Goal: Information Seeking & Learning: Learn about a topic

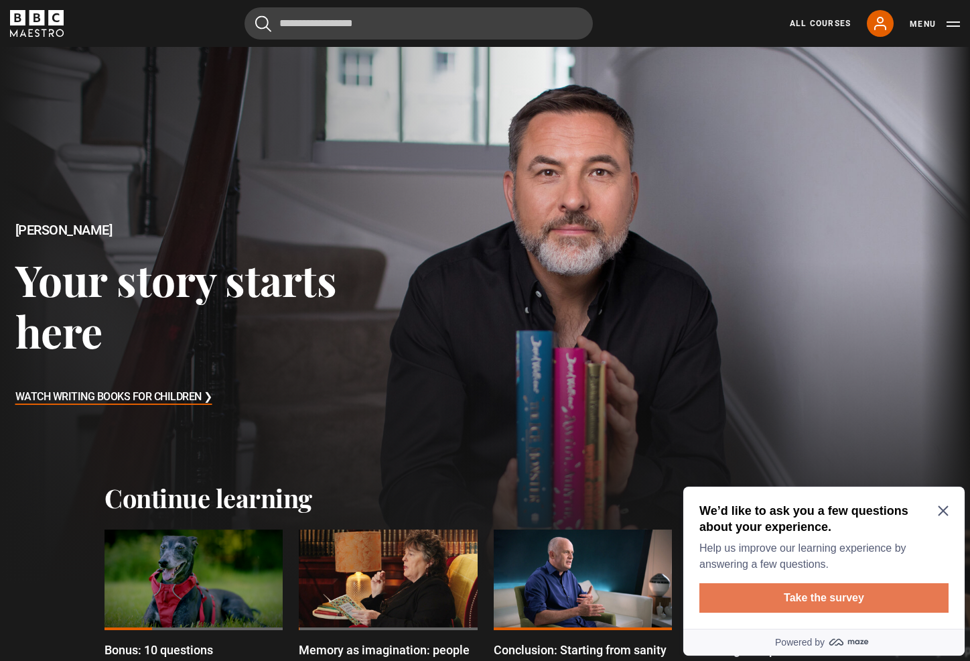
click at [838, 602] on button "Take the survey" at bounding box center [824, 597] width 249 height 29
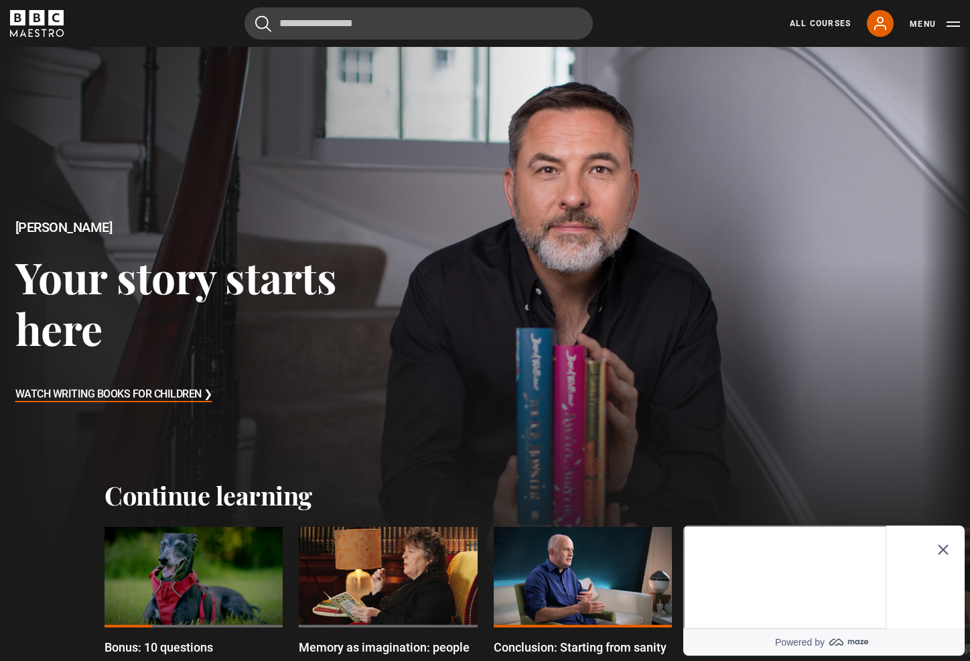
scroll to position [2, 0]
click at [943, 544] on icon "Close Maze Prompt" at bounding box center [943, 549] width 11 height 11
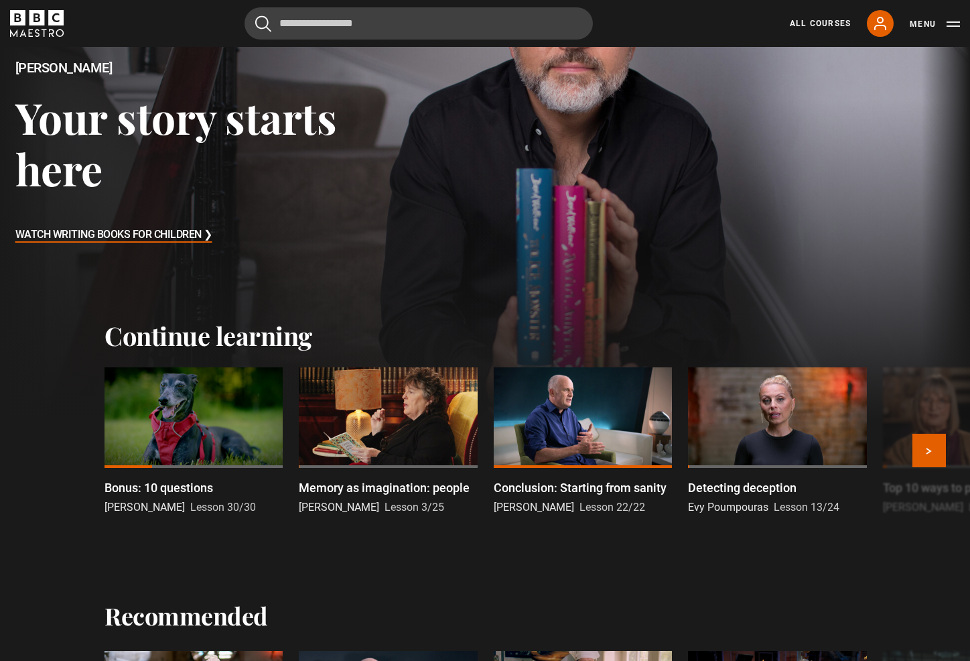
scroll to position [139, 0]
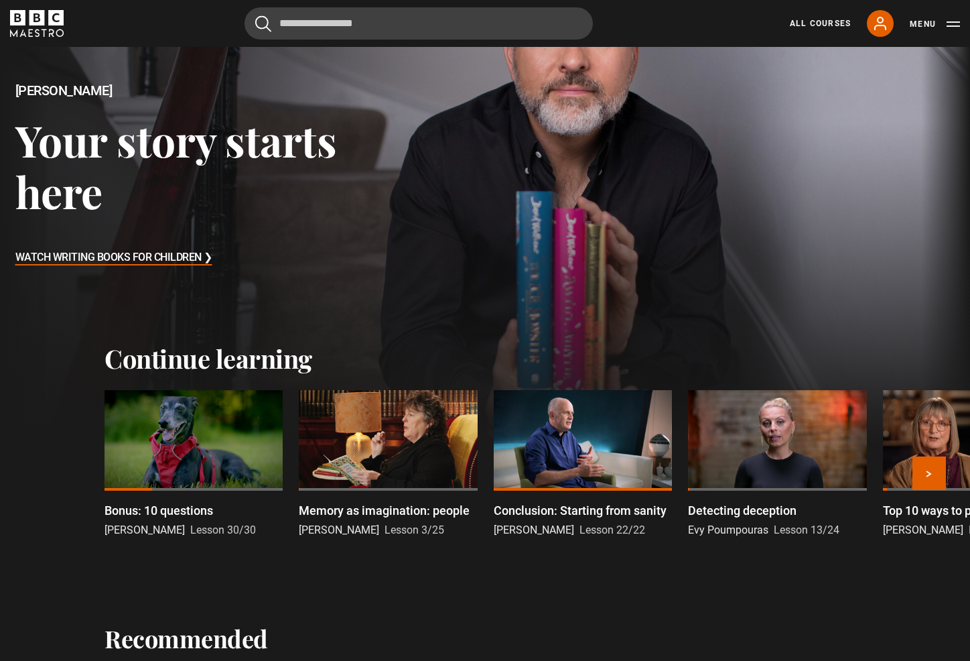
click at [204, 439] on div at bounding box center [194, 440] width 178 height 101
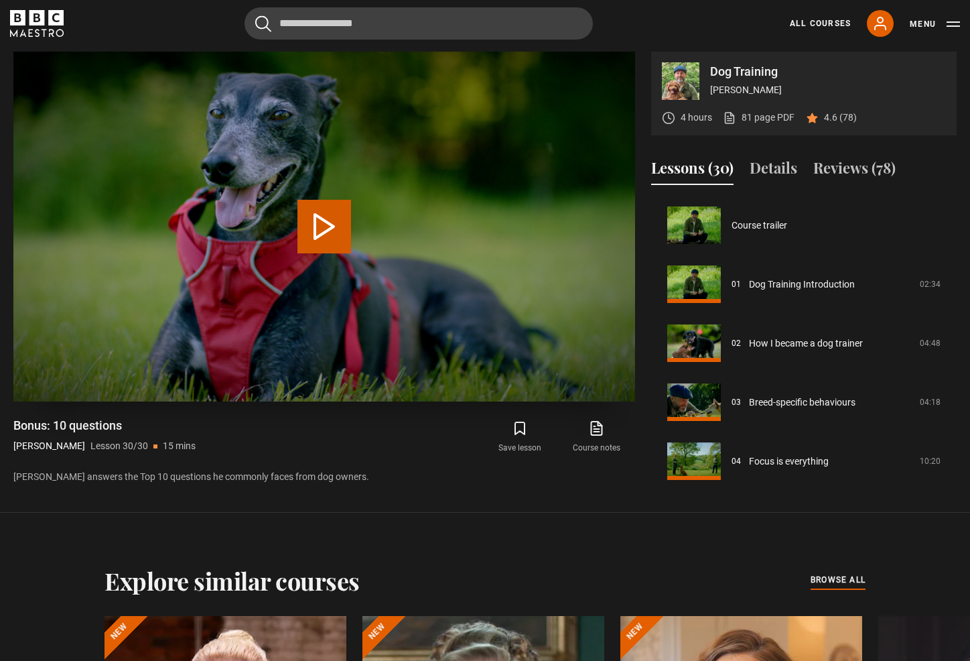
scroll to position [1538, 0]
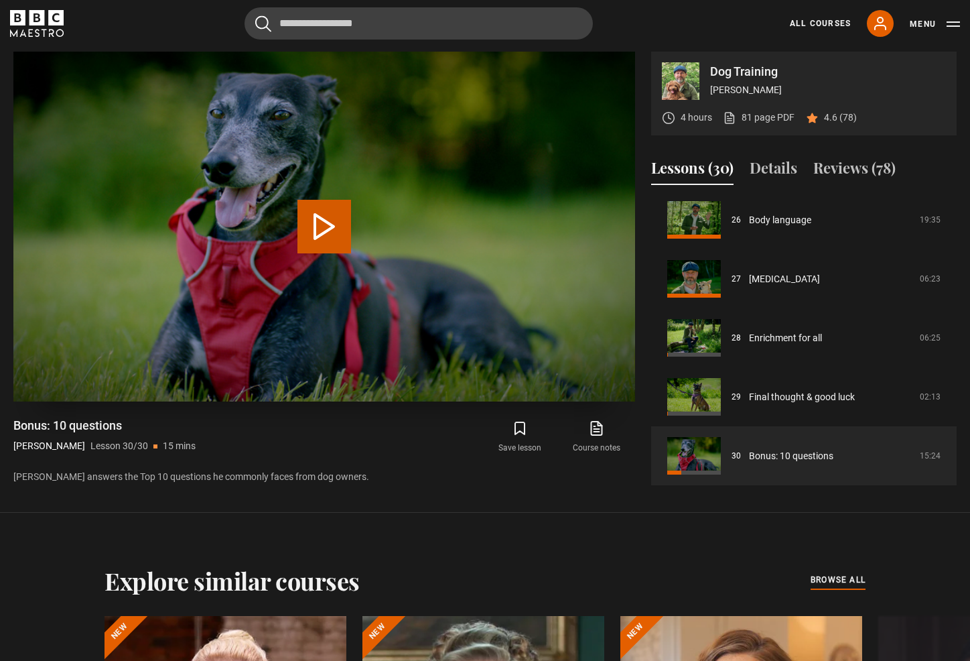
click at [331, 223] on button "Play Lesson Bonus: 10 questions" at bounding box center [324, 227] width 54 height 54
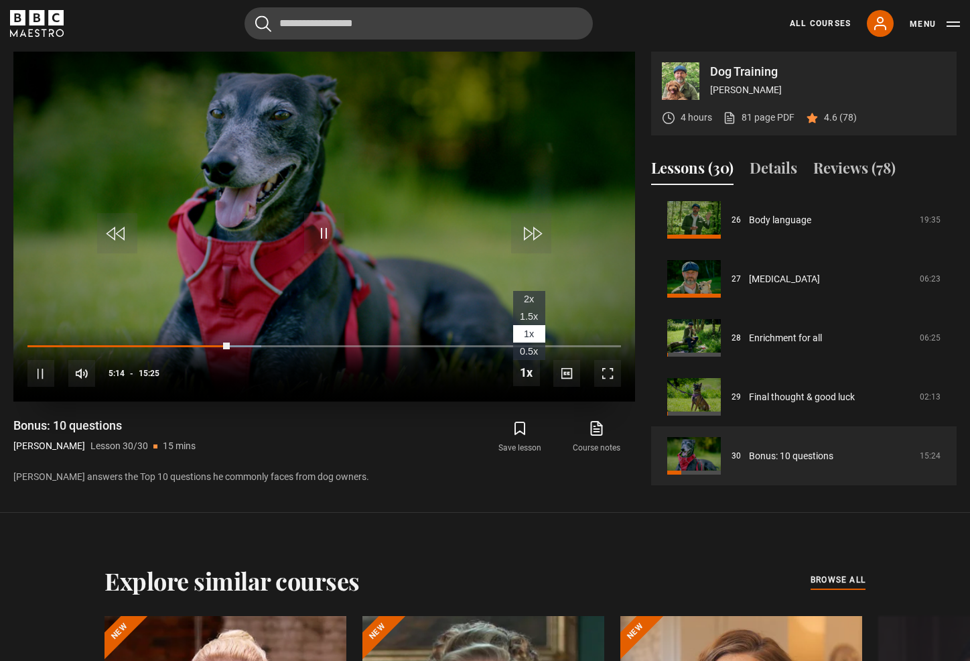
click at [531, 297] on span "2x" at bounding box center [529, 298] width 10 height 11
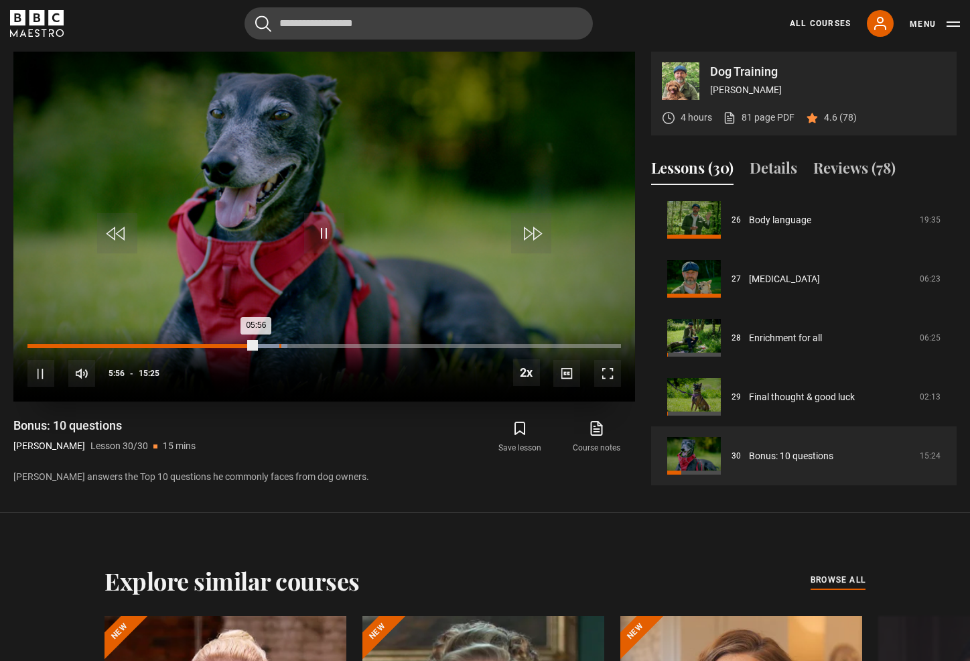
click at [279, 344] on div "06:32" at bounding box center [280, 346] width 2 height 4
click at [287, 344] on div "Loaded : 44.31% 06:42 06:34" at bounding box center [324, 346] width 594 height 4
click at [296, 344] on div "06:58" at bounding box center [297, 346] width 2 height 4
click at [315, 345] on div "07:27" at bounding box center [316, 346] width 2 height 4
click at [325, 346] on div "07:43" at bounding box center [326, 346] width 2 height 4
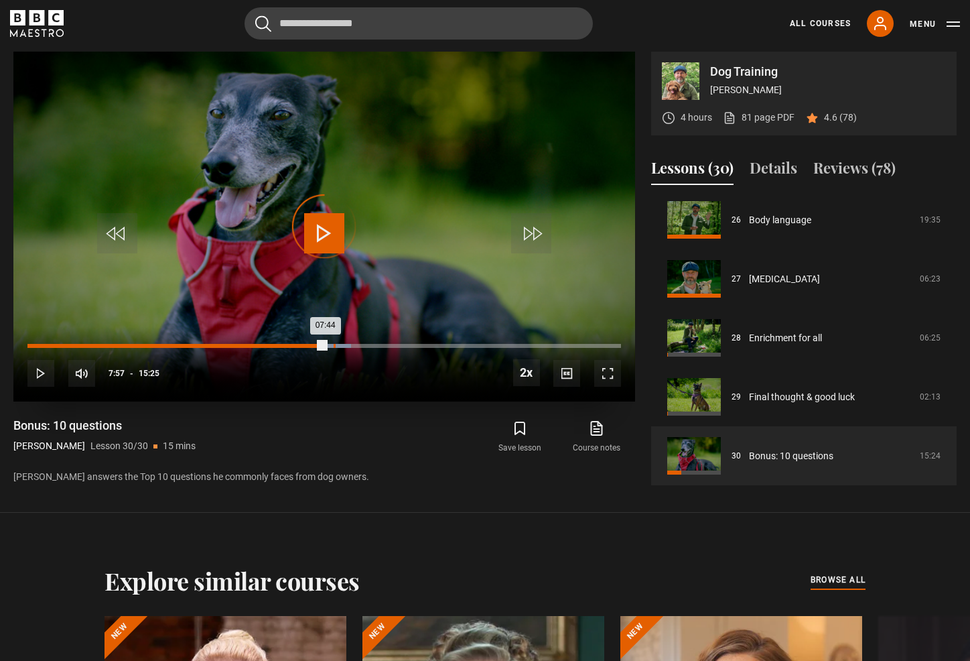
click at [334, 345] on div "07:57" at bounding box center [335, 346] width 2 height 4
click at [343, 346] on div "08:11" at bounding box center [344, 346] width 2 height 4
click at [352, 346] on div "08:25" at bounding box center [353, 346] width 2 height 4
click at [362, 346] on div "Loaded : 58.89% 08:42 08:27" at bounding box center [324, 346] width 594 height 4
click at [373, 345] on div "Loaded : 60.53% 08:57 08:44" at bounding box center [324, 346] width 594 height 4
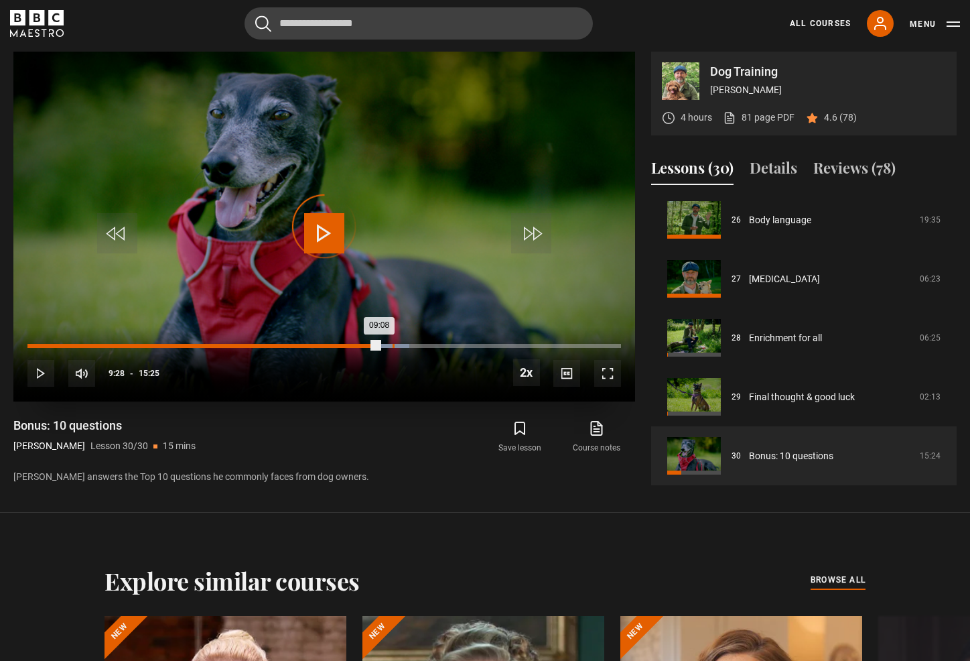
scroll to position [671, 0]
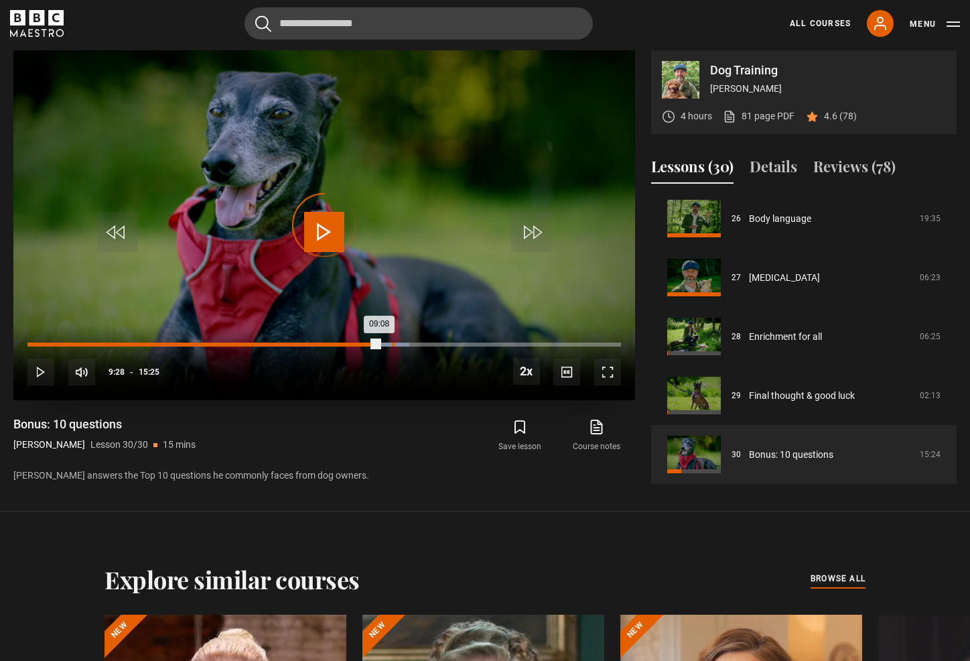
click at [393, 346] on div "09:28" at bounding box center [394, 344] width 2 height 4
click at [404, 344] on div "09:46" at bounding box center [405, 344] width 2 height 4
click at [411, 344] on div "09:57" at bounding box center [412, 344] width 2 height 4
click at [417, 344] on div "10:07" at bounding box center [418, 344] width 2 height 4
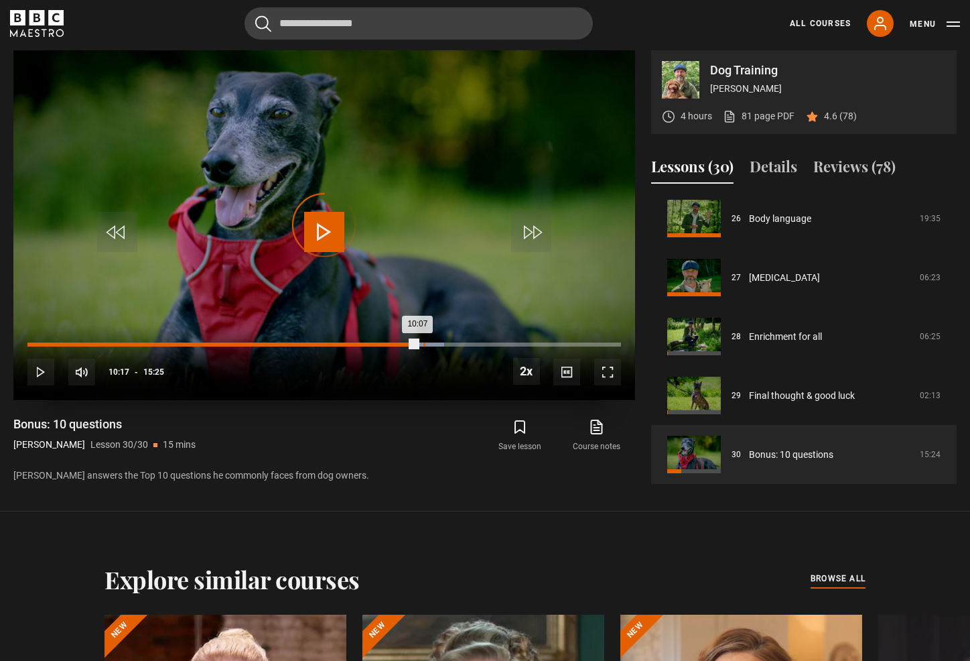
click at [423, 345] on div "10:17" at bounding box center [424, 344] width 2 height 4
click at [429, 345] on div "10:25" at bounding box center [430, 344] width 2 height 4
click at [438, 345] on div "Loaded : 72.42% 10:38 10:39" at bounding box center [324, 344] width 594 height 4
click at [444, 346] on div "Loaded : 73.48% 10:49 10:49" at bounding box center [324, 344] width 594 height 4
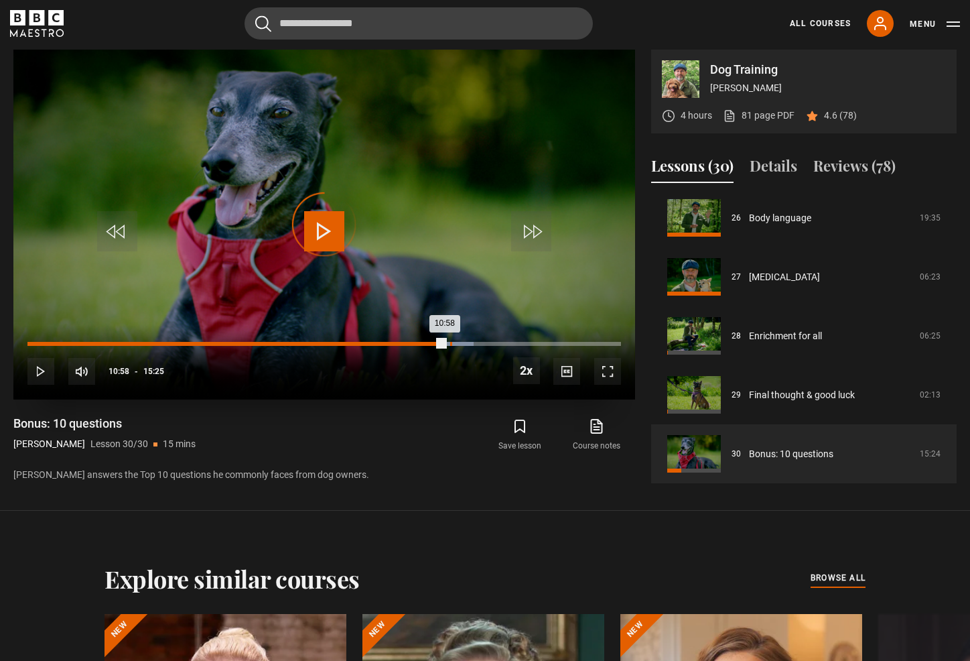
click at [450, 345] on div "10:58" at bounding box center [451, 344] width 2 height 4
click at [456, 344] on div "Loaded : 76.19% 11:06 11:07" at bounding box center [324, 344] width 594 height 4
click at [462, 345] on div "11:17" at bounding box center [463, 344] width 2 height 4
click at [461, 342] on div "11:15" at bounding box center [244, 343] width 434 height 4
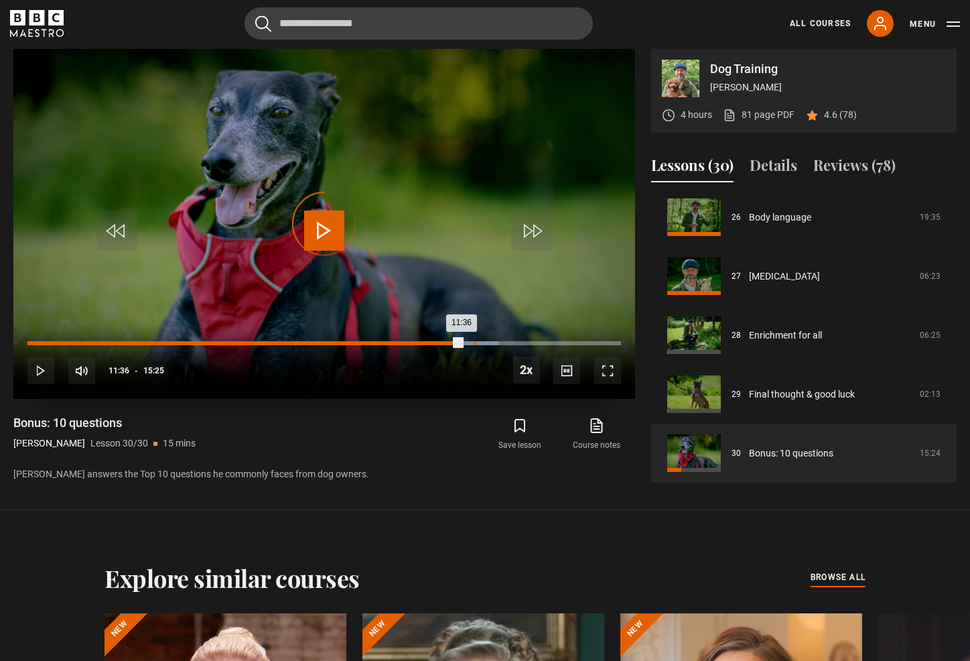
click at [474, 343] on div "11:36" at bounding box center [475, 343] width 2 height 4
click at [486, 344] on div "11:54" at bounding box center [487, 343] width 2 height 4
click at [494, 345] on div "12:06" at bounding box center [495, 343] width 2 height 4
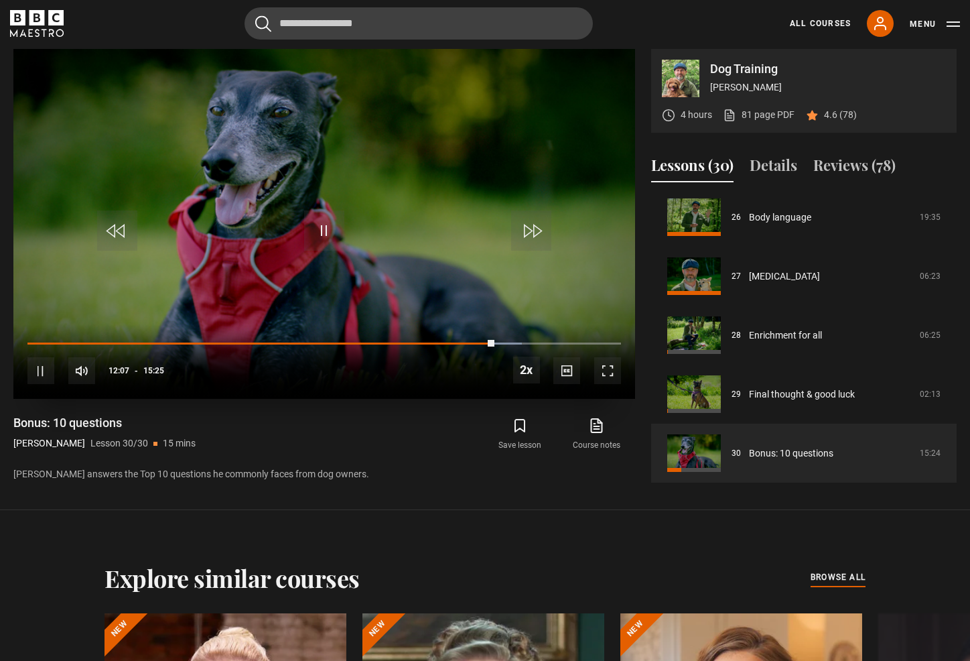
click at [501, 347] on div "10s Skip Back 10 seconds Pause 10s Skip Forward 10 seconds Loaded : 83.23% 12:0…" at bounding box center [324, 361] width 622 height 74
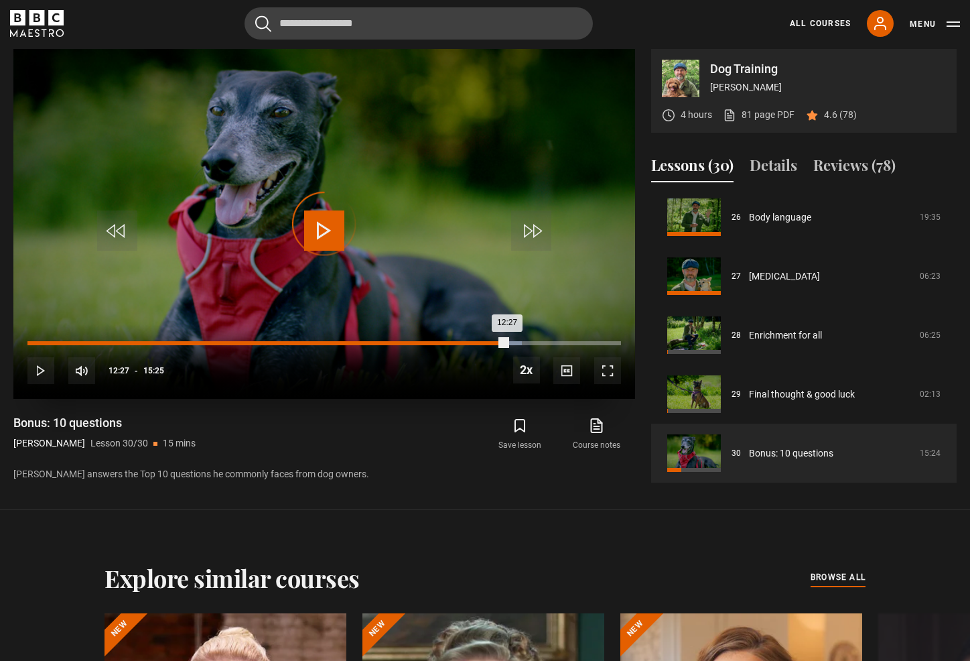
click at [507, 344] on div "Loaded : 83.23% 12:27 12:27" at bounding box center [324, 343] width 594 height 4
click at [496, 342] on div "Loaded : 84.30% 12:10 12:31" at bounding box center [324, 343] width 594 height 4
click at [488, 341] on div "11:57" at bounding box center [489, 343] width 2 height 4
click at [497, 342] on div "Loaded : 77.82% 12:11 12:00" at bounding box center [324, 343] width 594 height 4
click at [477, 342] on div "Loaded : 83.77% 11:40 11:40" at bounding box center [324, 343] width 594 height 4
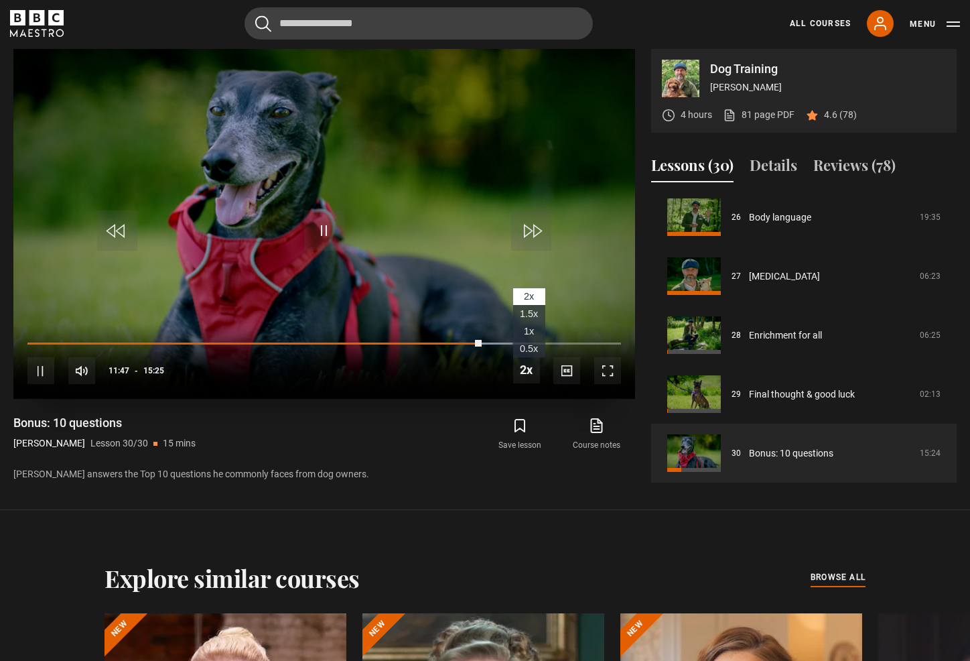
click at [519, 369] on span "Video Player" at bounding box center [526, 369] width 27 height 27
click at [531, 334] on span "1x" at bounding box center [529, 331] width 10 height 11
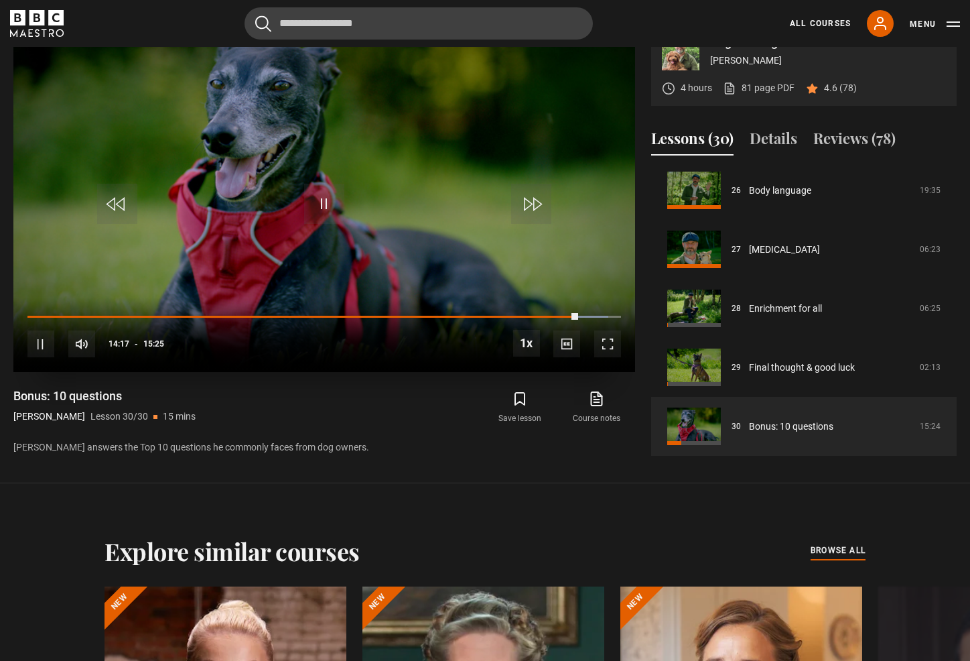
scroll to position [698, 0]
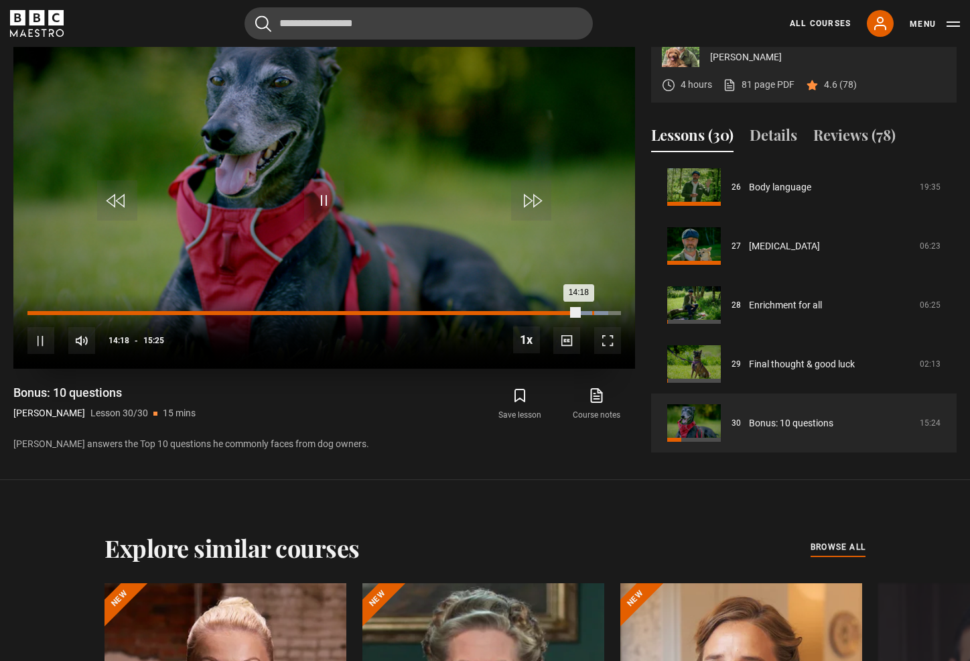
click at [592, 318] on div "10s Skip Back 10 seconds Pause 10s Skip Forward 10 seconds Loaded : 97.79% 14:4…" at bounding box center [324, 331] width 622 height 74
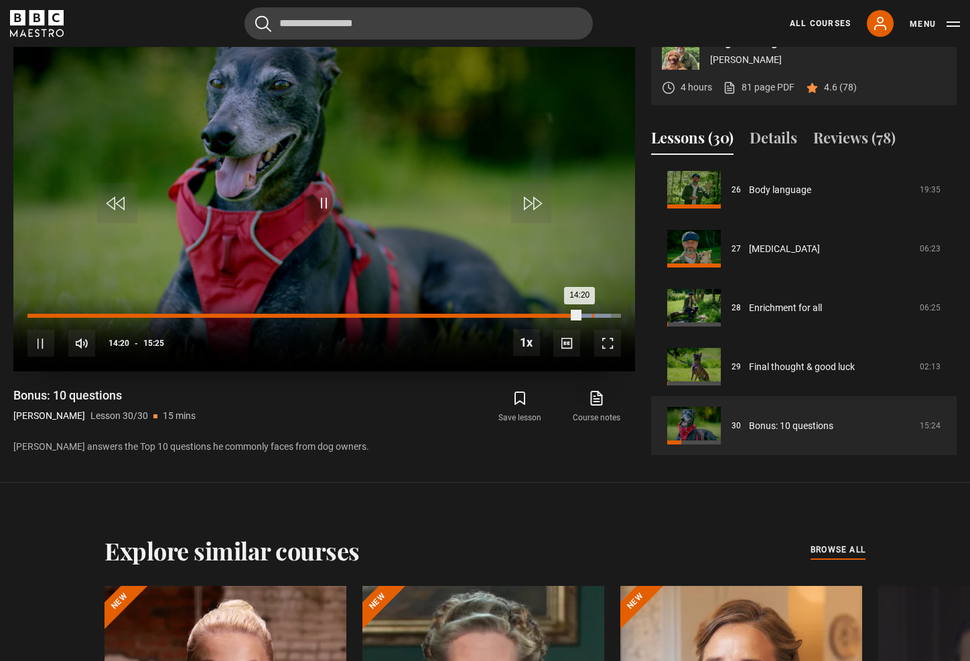
click at [592, 315] on div "14:40" at bounding box center [593, 316] width 2 height 4
click at [606, 316] on div "15:02" at bounding box center [607, 316] width 2 height 4
click at [614, 316] on div "15:13" at bounding box center [615, 316] width 2 height 4
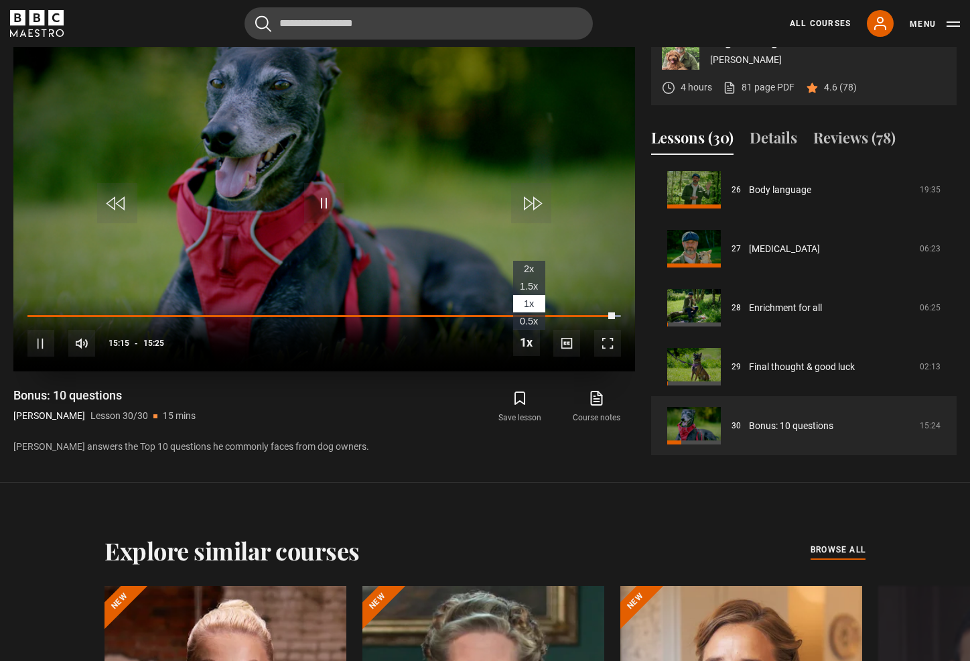
click at [529, 285] on span "1.5x" at bounding box center [529, 286] width 18 height 11
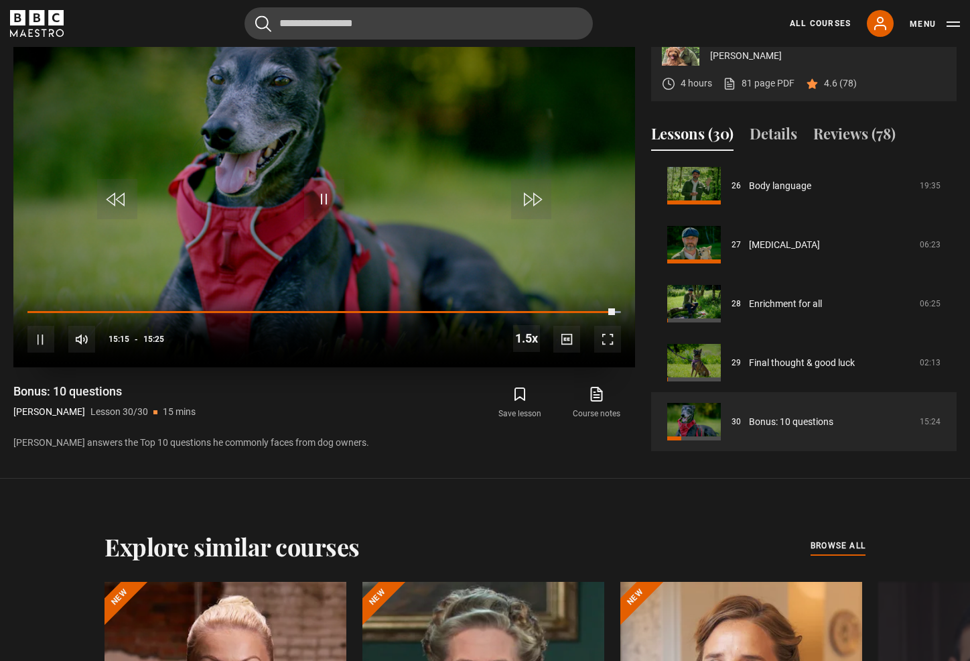
scroll to position [702, 0]
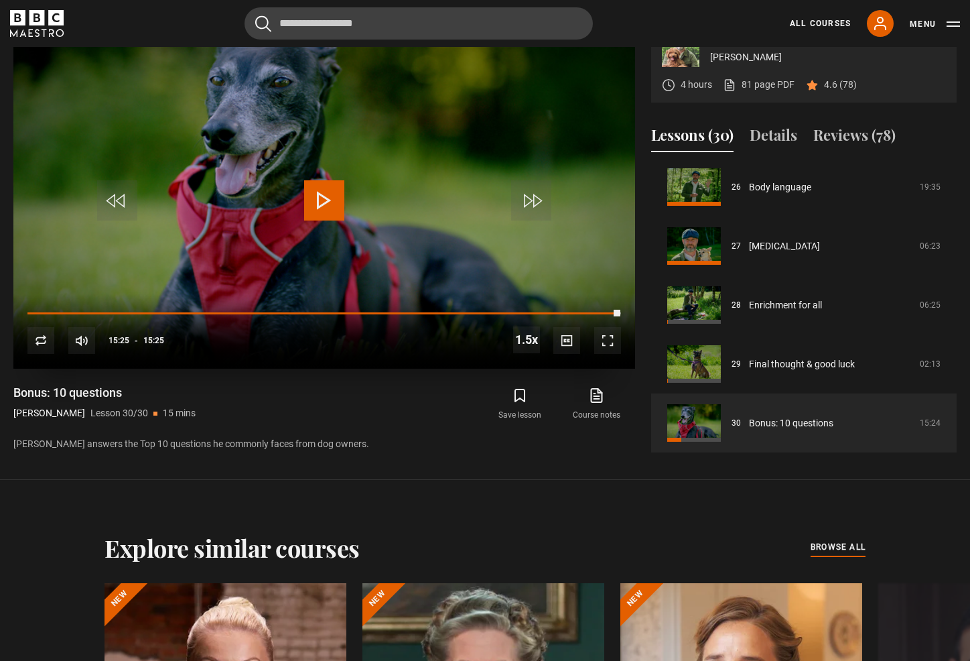
click at [313, 202] on span "Video Player" at bounding box center [324, 200] width 40 height 40
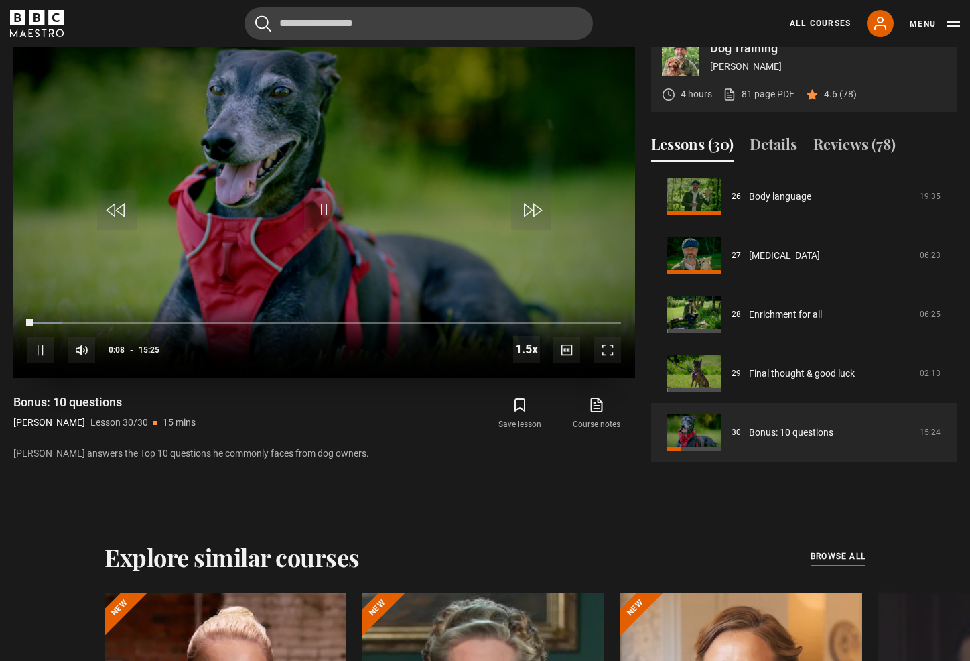
scroll to position [691, 0]
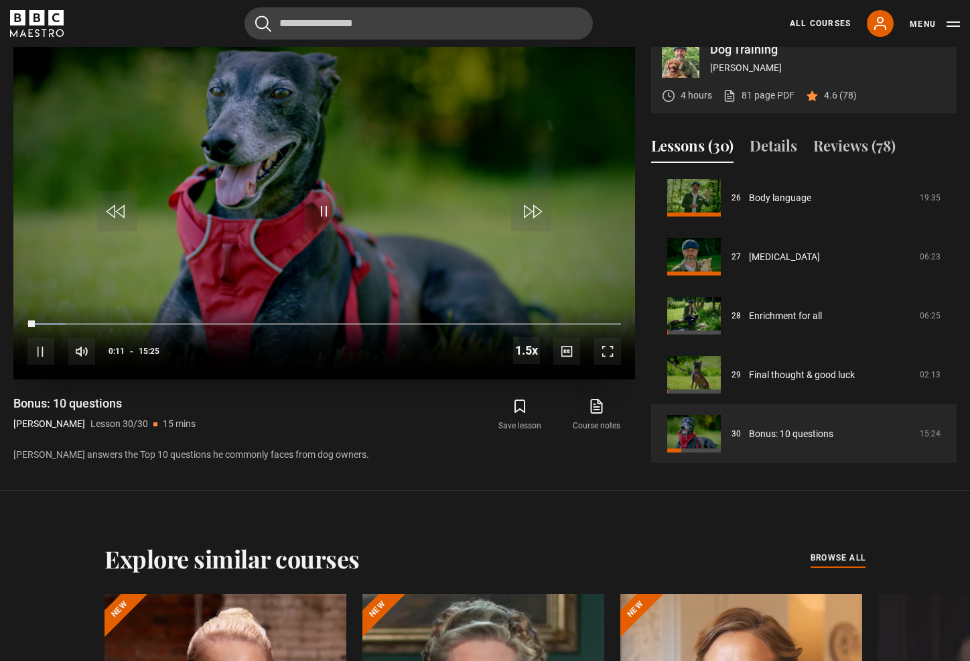
click at [328, 208] on span "Video Player" at bounding box center [324, 211] width 40 height 40
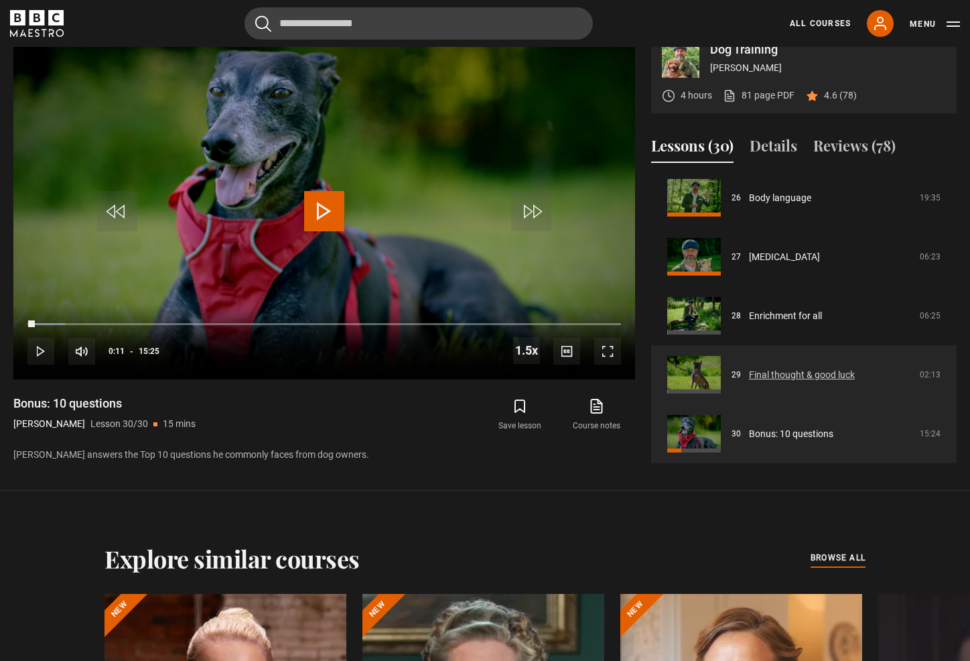
click at [749, 379] on link "Final thought & good luck" at bounding box center [802, 375] width 106 height 14
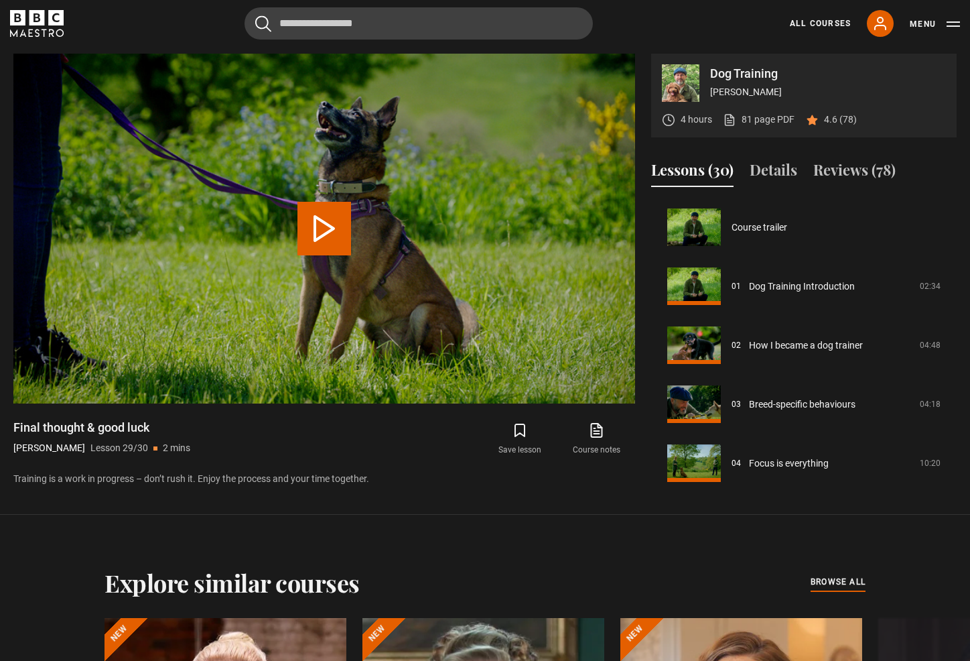
scroll to position [1538, 0]
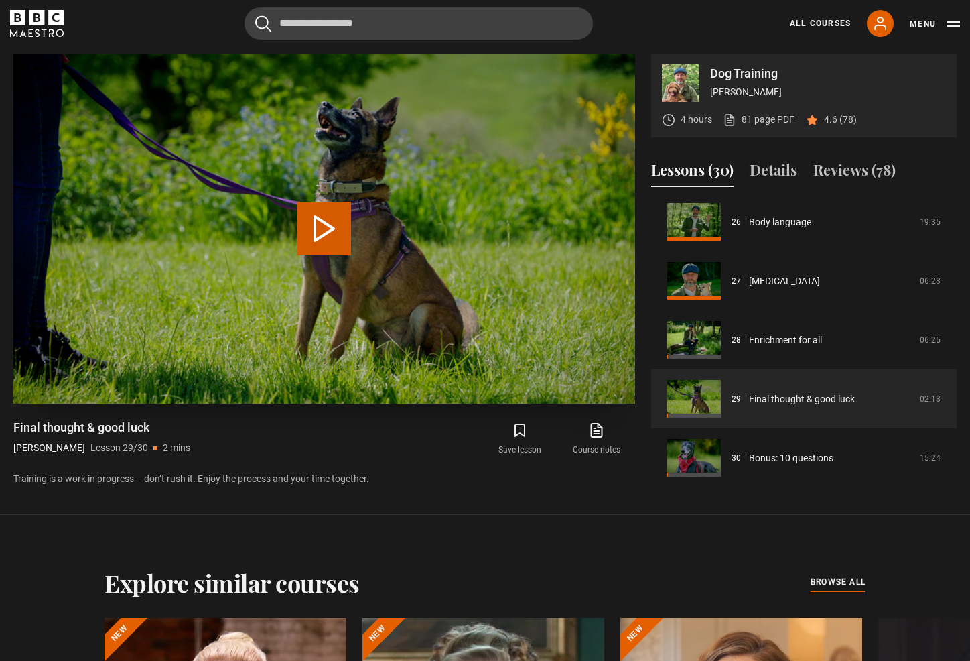
click at [324, 230] on button "Play Lesson Final thought & good luck" at bounding box center [324, 229] width 54 height 54
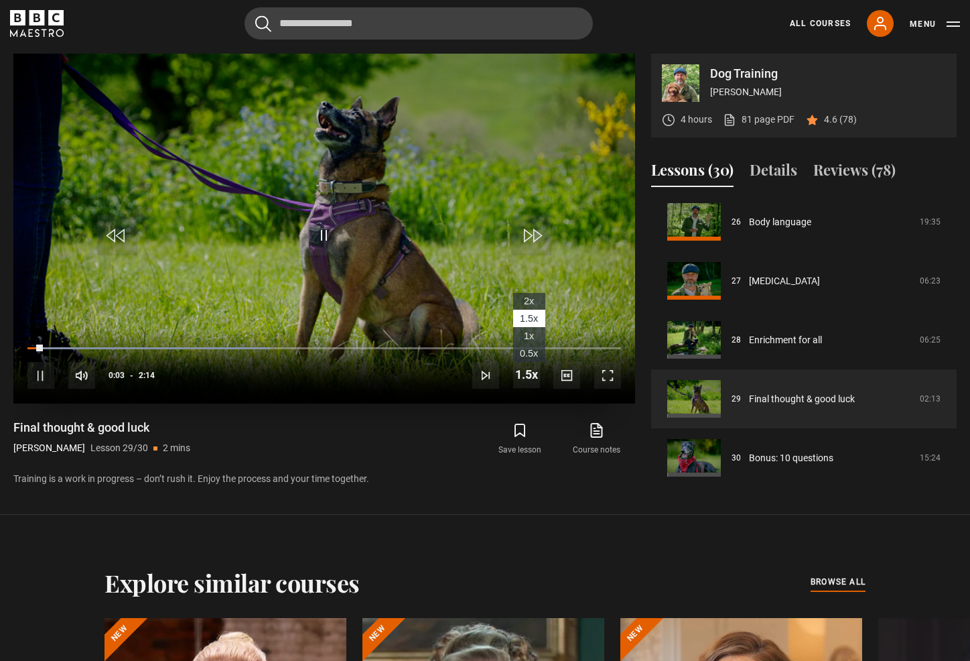
click at [528, 371] on span "Video Player" at bounding box center [526, 374] width 27 height 27
click at [534, 300] on span "2x" at bounding box center [529, 300] width 10 height 11
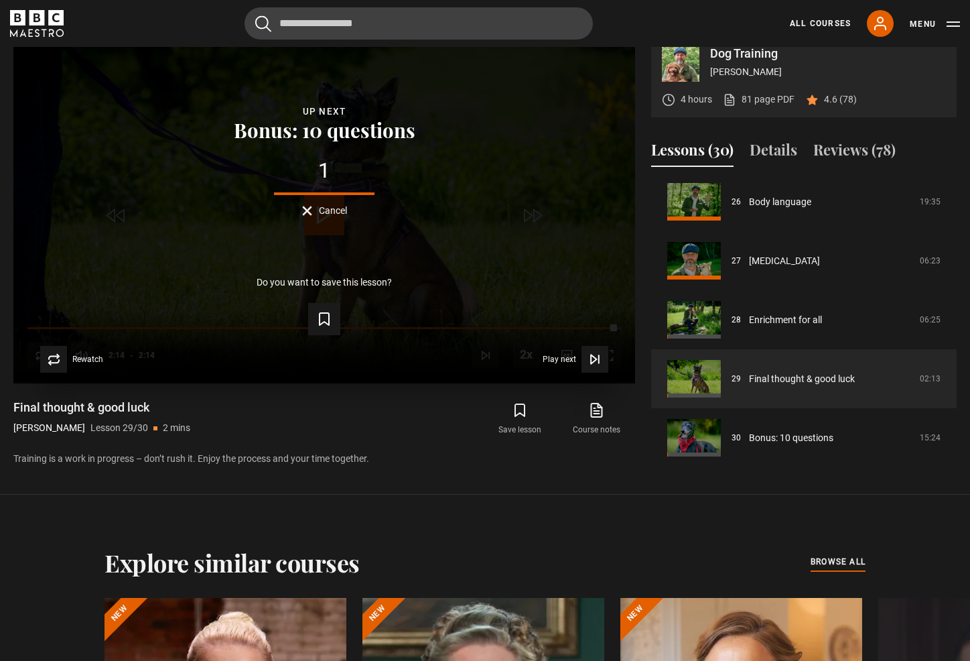
scroll to position [689, 0]
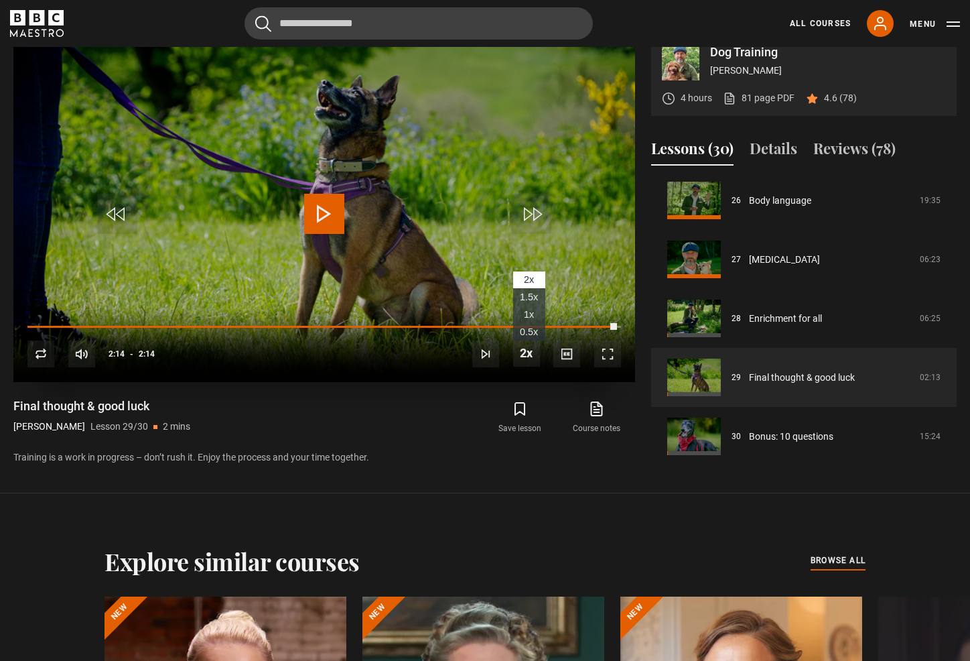
click at [442, 353] on div "10s Skip Back 10 seconds Play 10s Skip Forward 10 seconds Loaded : 96.96% 1:54 …" at bounding box center [324, 345] width 622 height 74
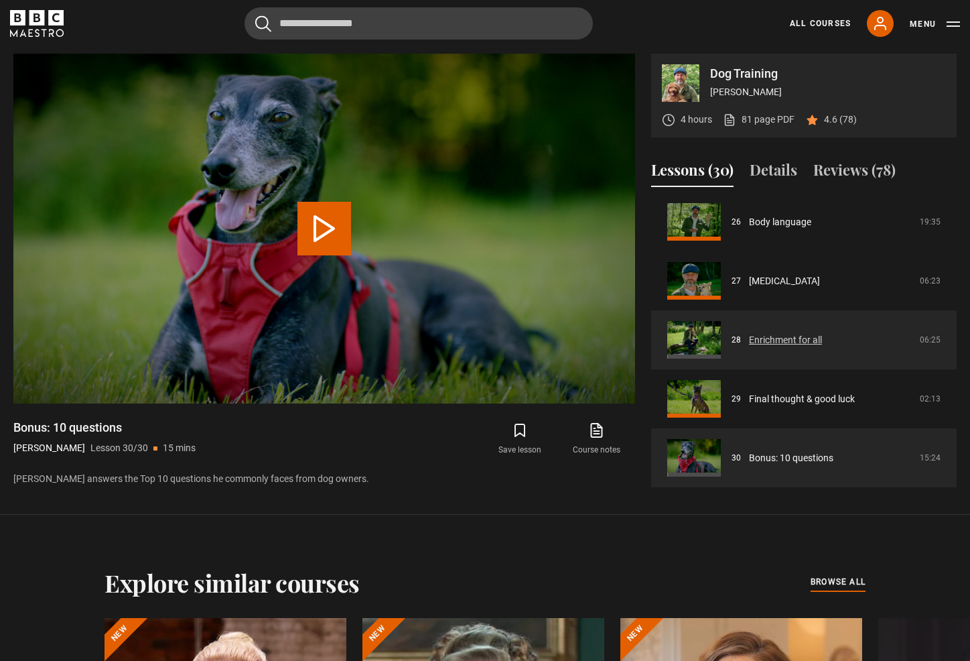
scroll to position [668, 0]
click at [772, 336] on link "Enrichment for all" at bounding box center [785, 339] width 73 height 14
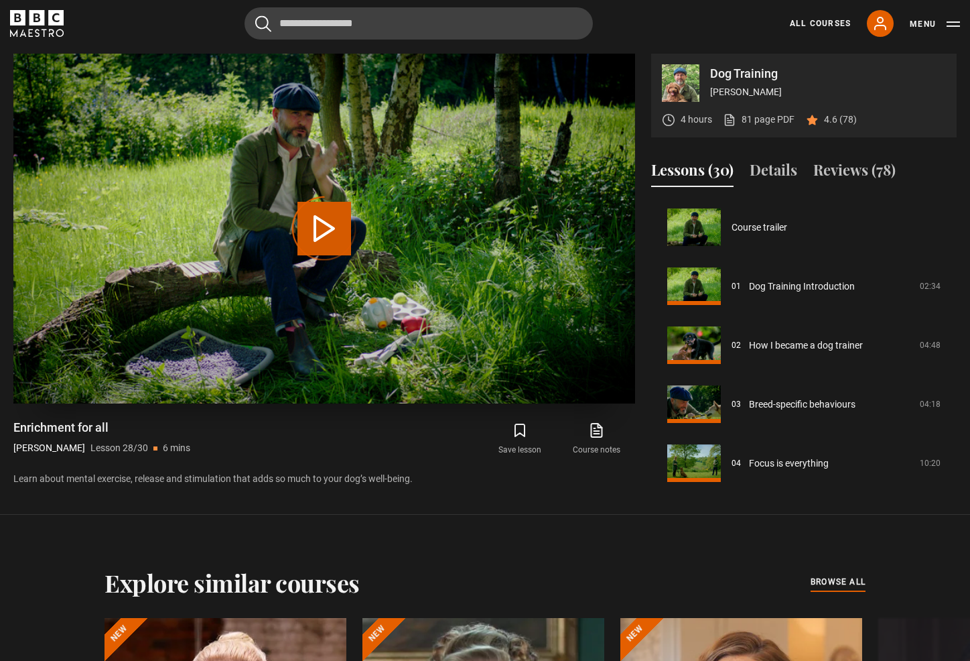
scroll to position [1538, 0]
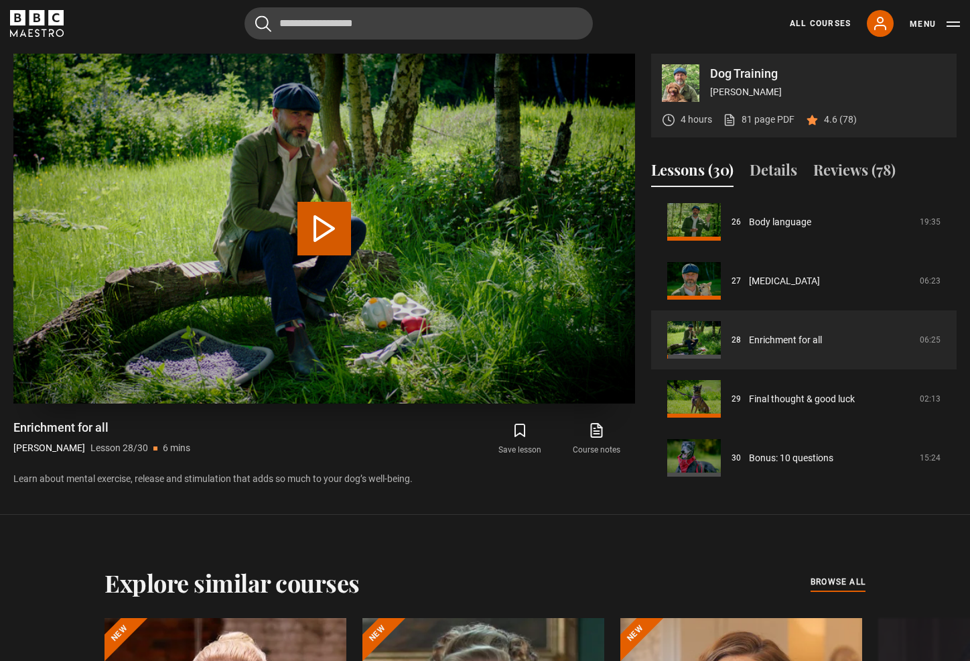
click at [334, 227] on button "Play Lesson Enrichment for all" at bounding box center [324, 229] width 54 height 54
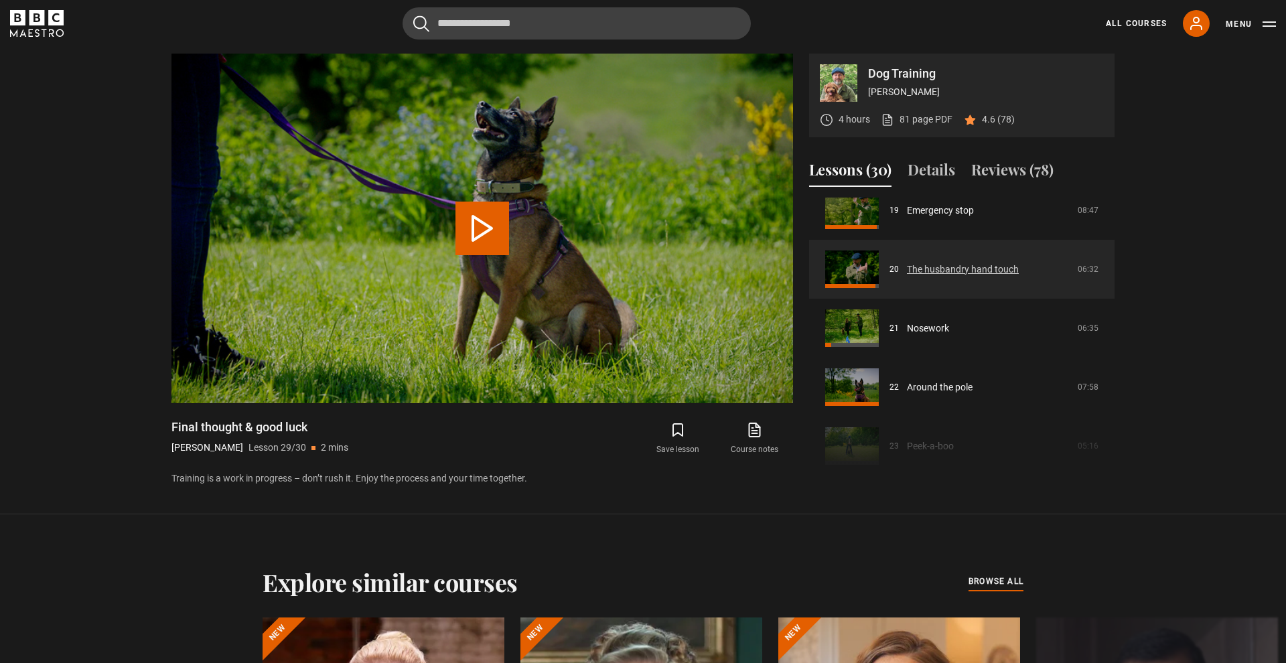
scroll to position [1138, 0]
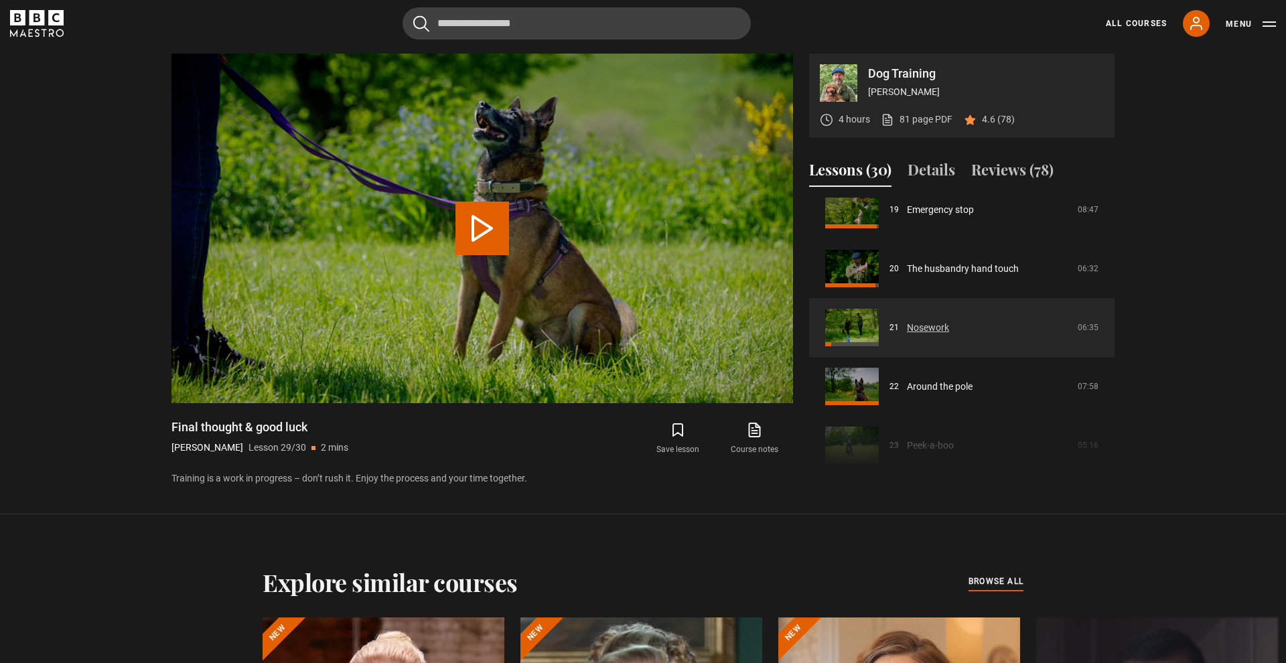
click at [907, 324] on link "Nosework" at bounding box center [928, 328] width 42 height 14
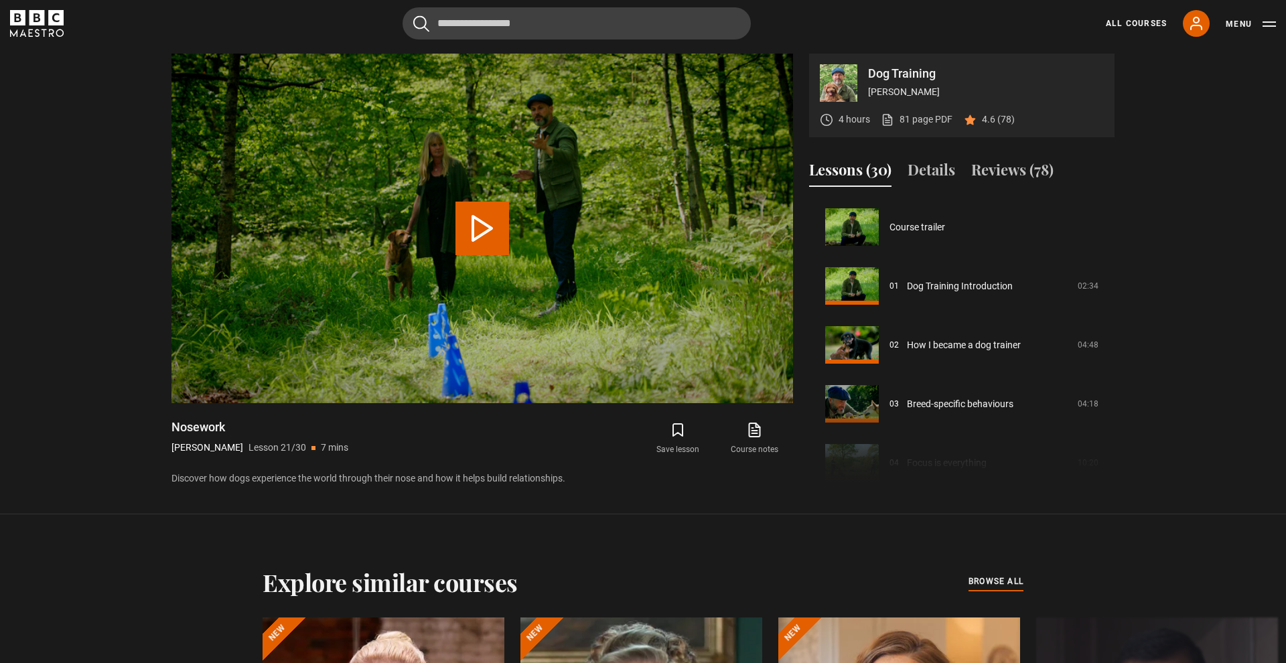
scroll to position [1179, 0]
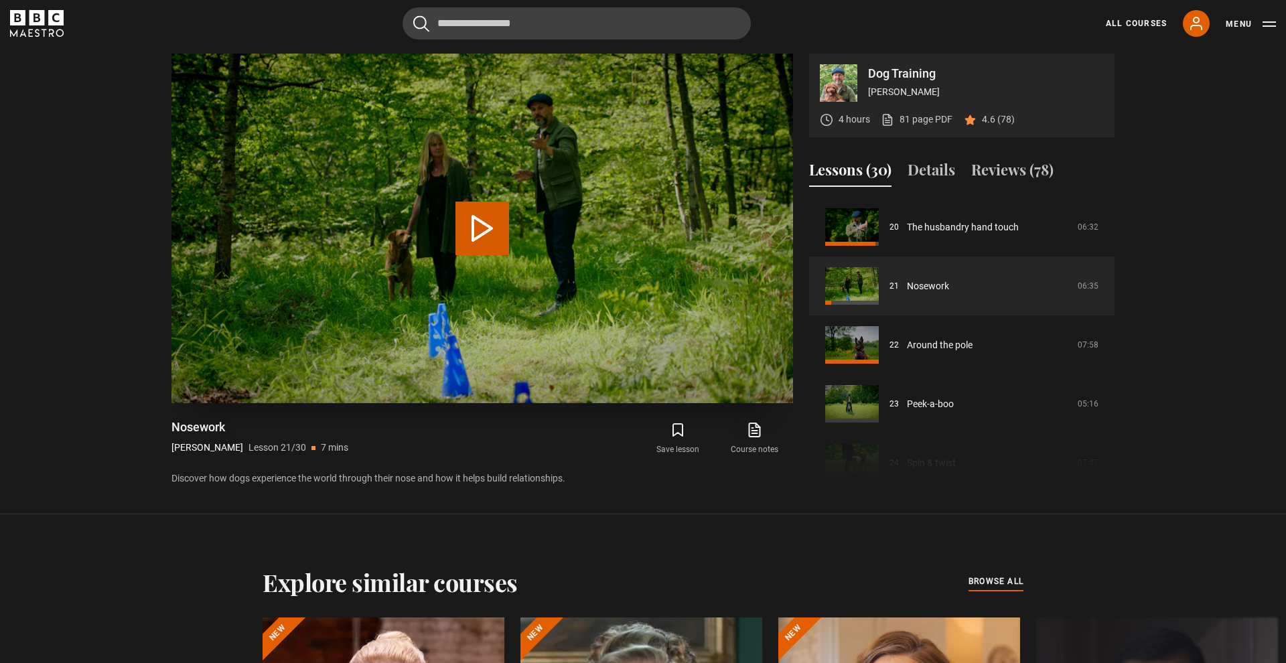
click at [480, 233] on button "Play Lesson Nosework" at bounding box center [483, 229] width 54 height 54
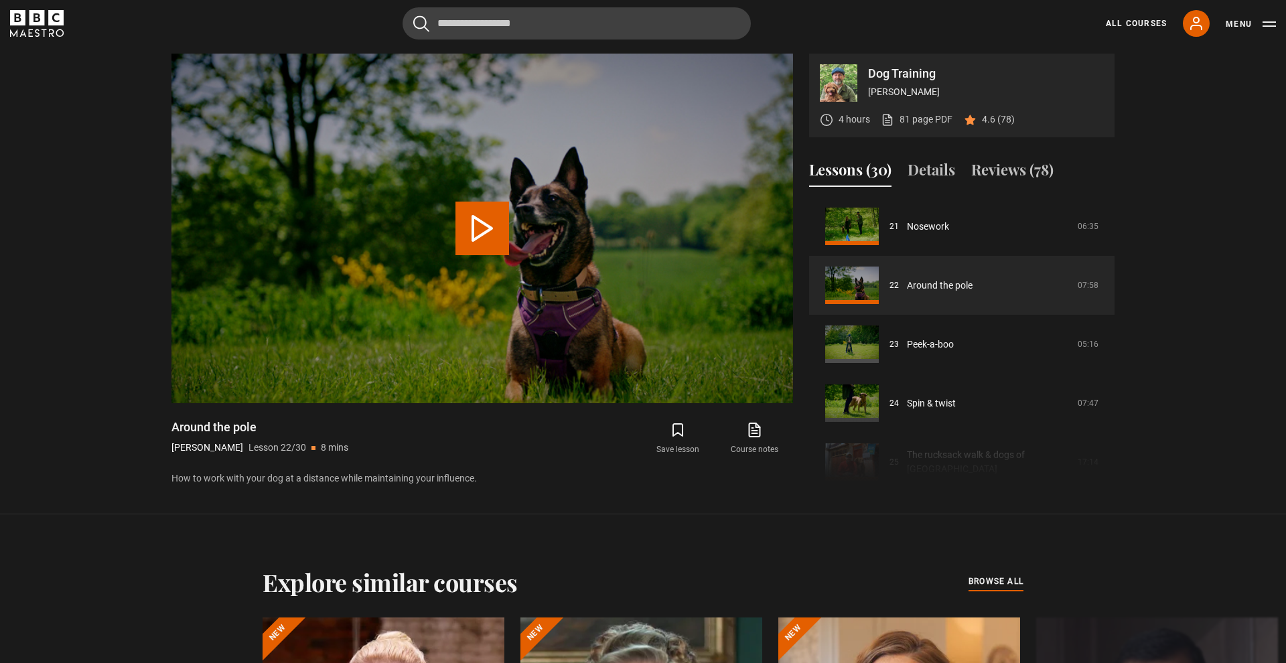
scroll to position [1236, 0]
click at [494, 230] on button "Play Lesson Around the pole" at bounding box center [483, 229] width 54 height 54
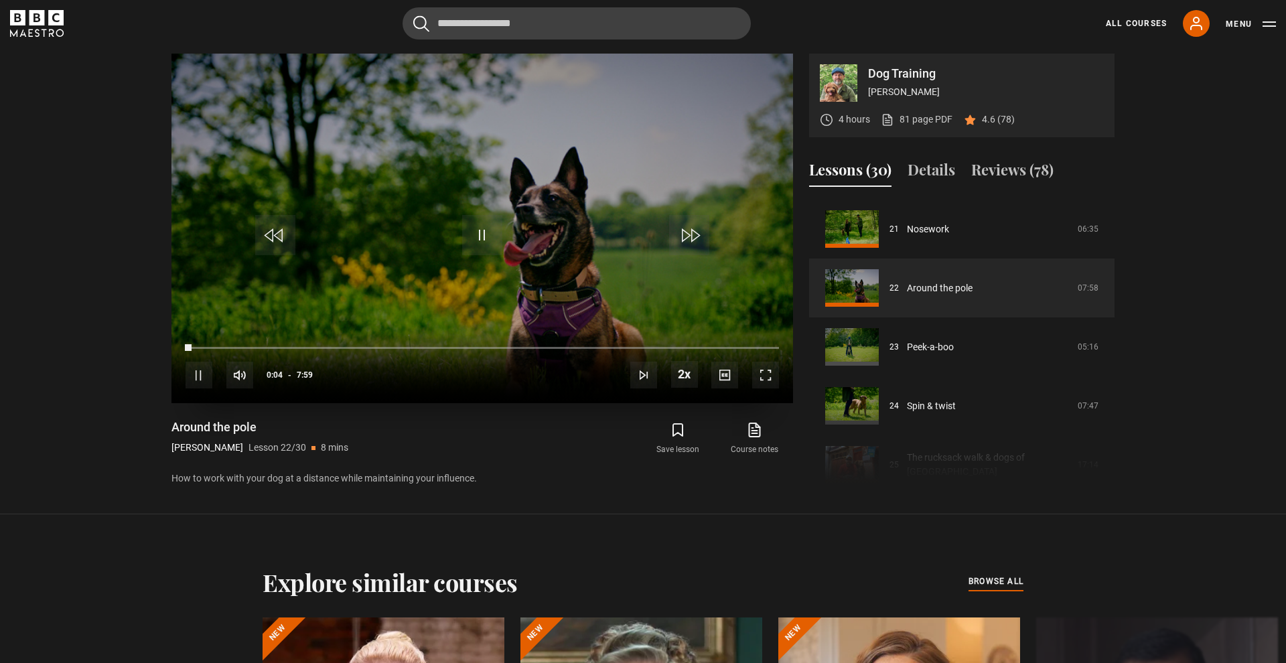
click at [515, 245] on video "Video Player" at bounding box center [483, 229] width 622 height 350
click at [700, 232] on span "Video Player" at bounding box center [689, 235] width 40 height 40
click at [489, 235] on span "Video Player" at bounding box center [482, 235] width 40 height 40
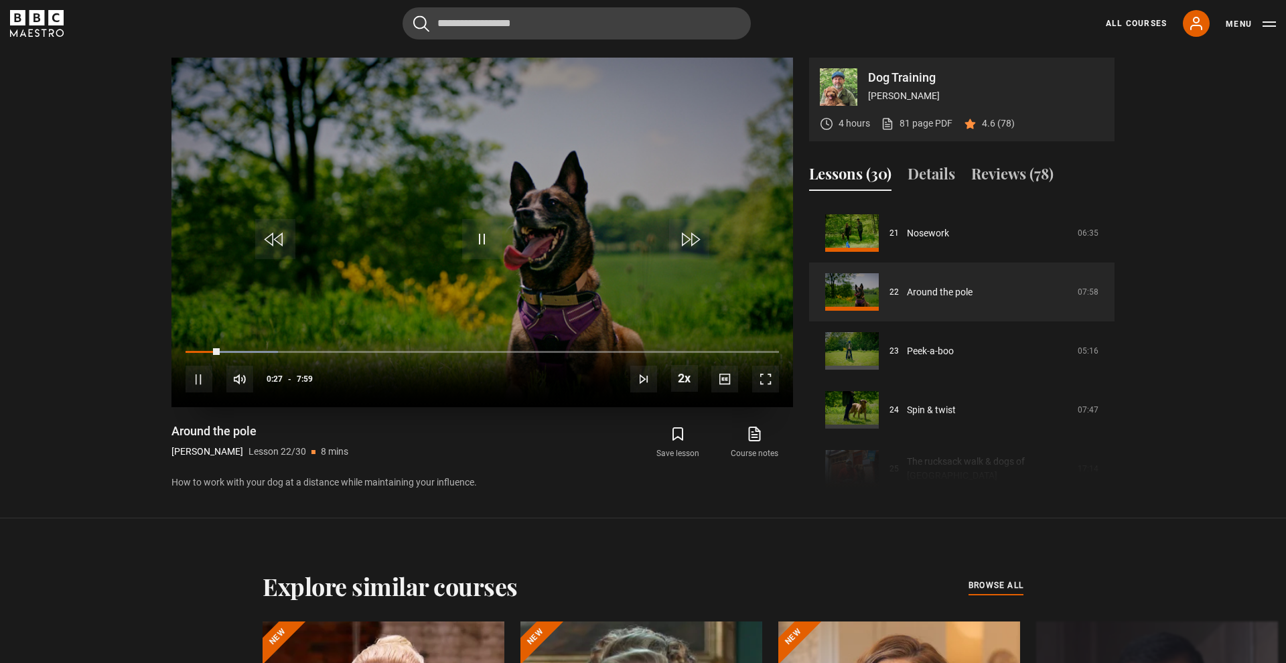
scroll to position [668, 0]
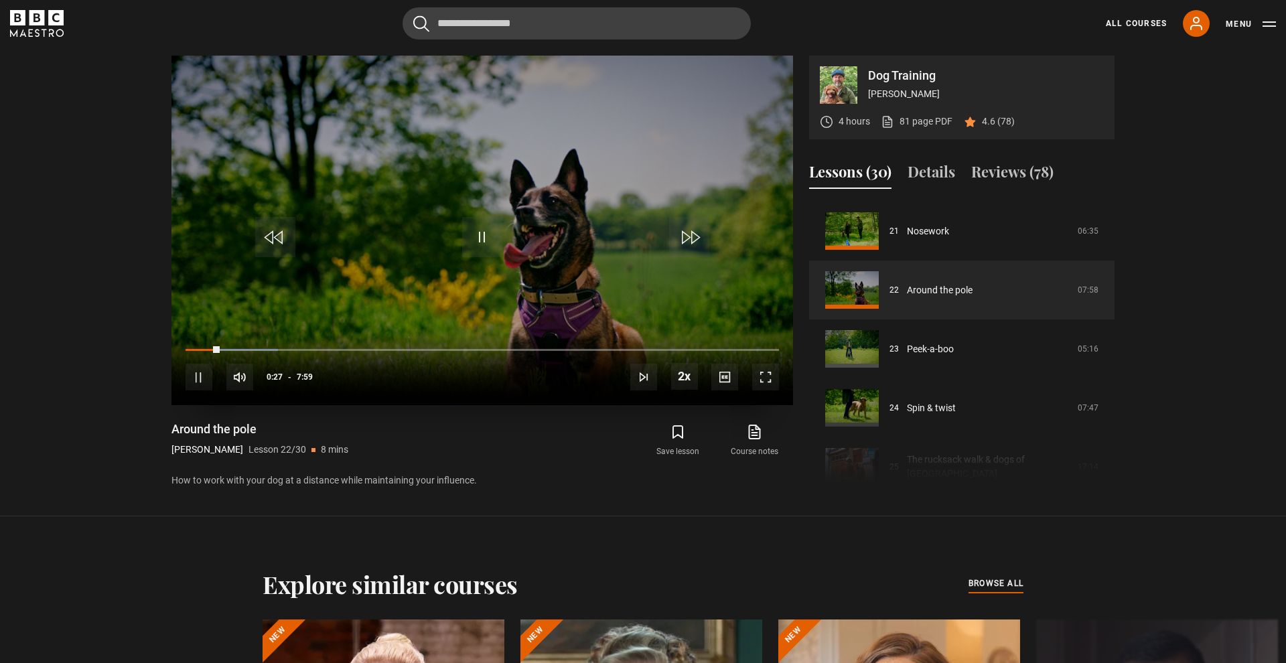
click at [488, 243] on span "Video Player" at bounding box center [482, 237] width 40 height 40
click at [699, 237] on span "Video Player" at bounding box center [689, 237] width 40 height 40
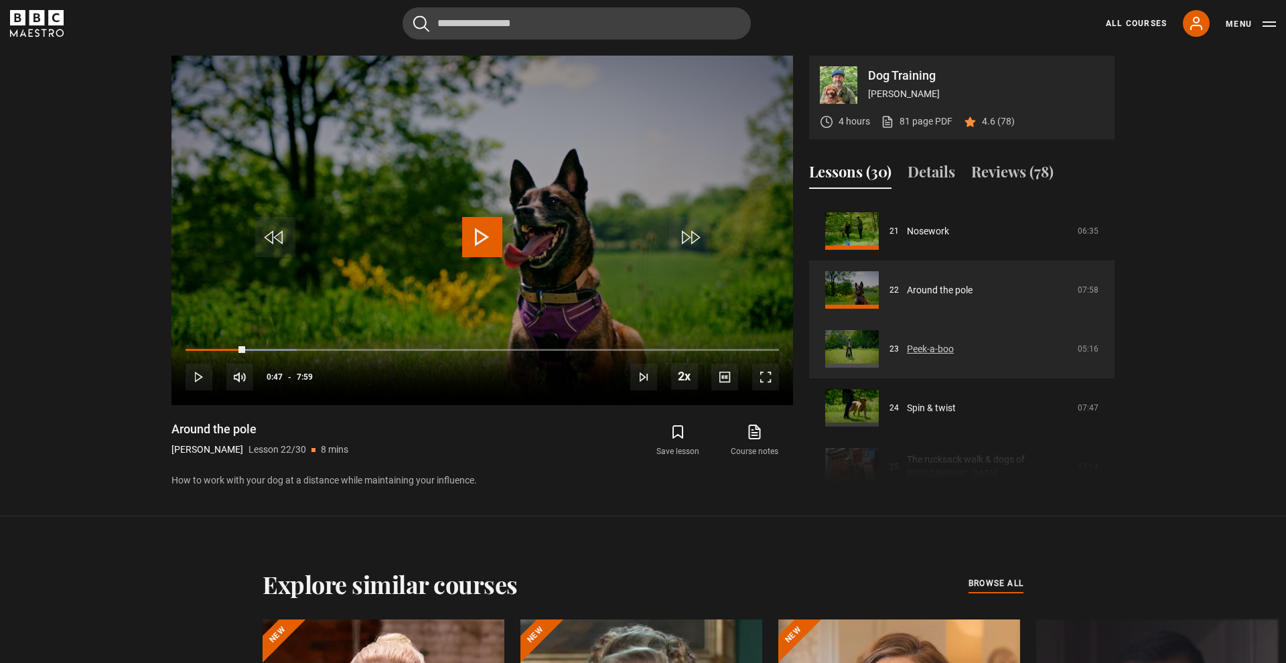
click at [931, 348] on link "Peek-a-boo" at bounding box center [930, 349] width 47 height 14
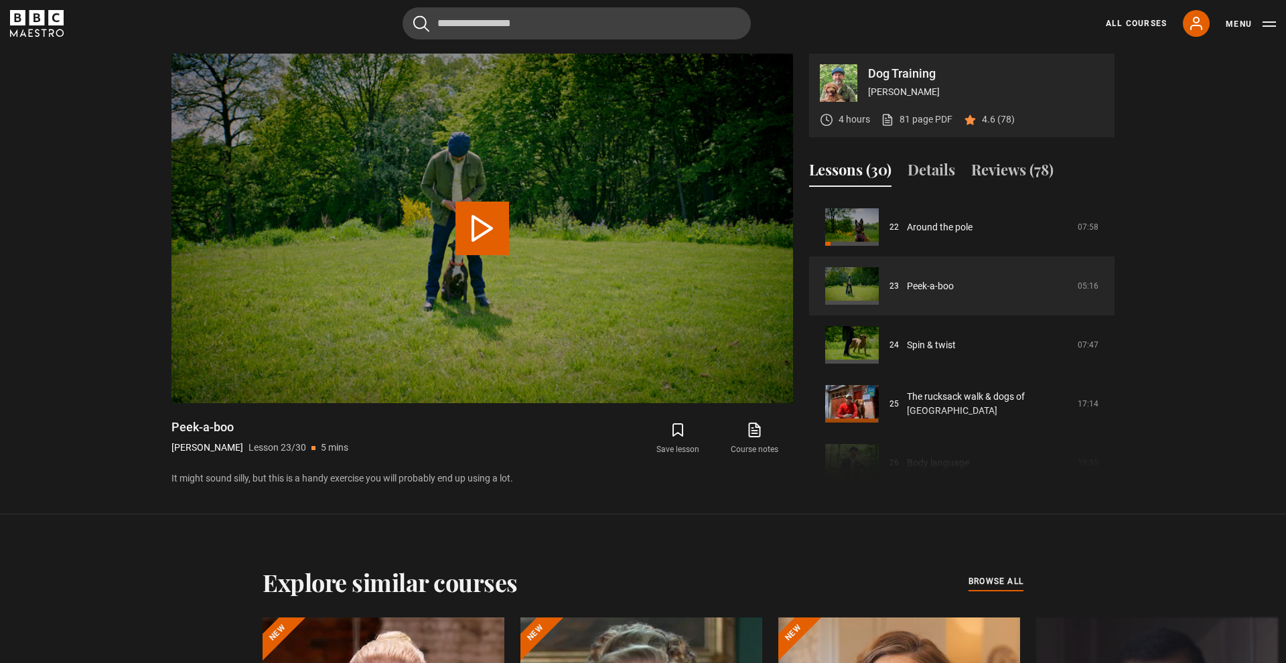
scroll to position [1265, 0]
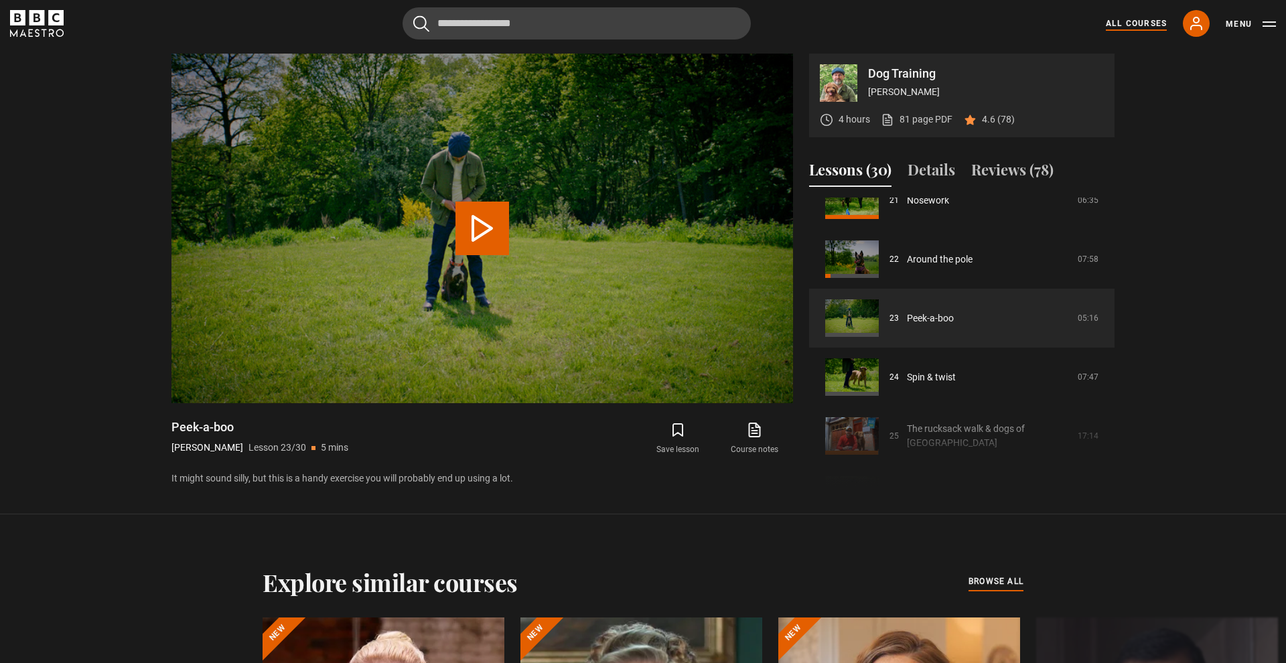
click at [1150, 23] on link "All Courses" at bounding box center [1136, 23] width 61 height 12
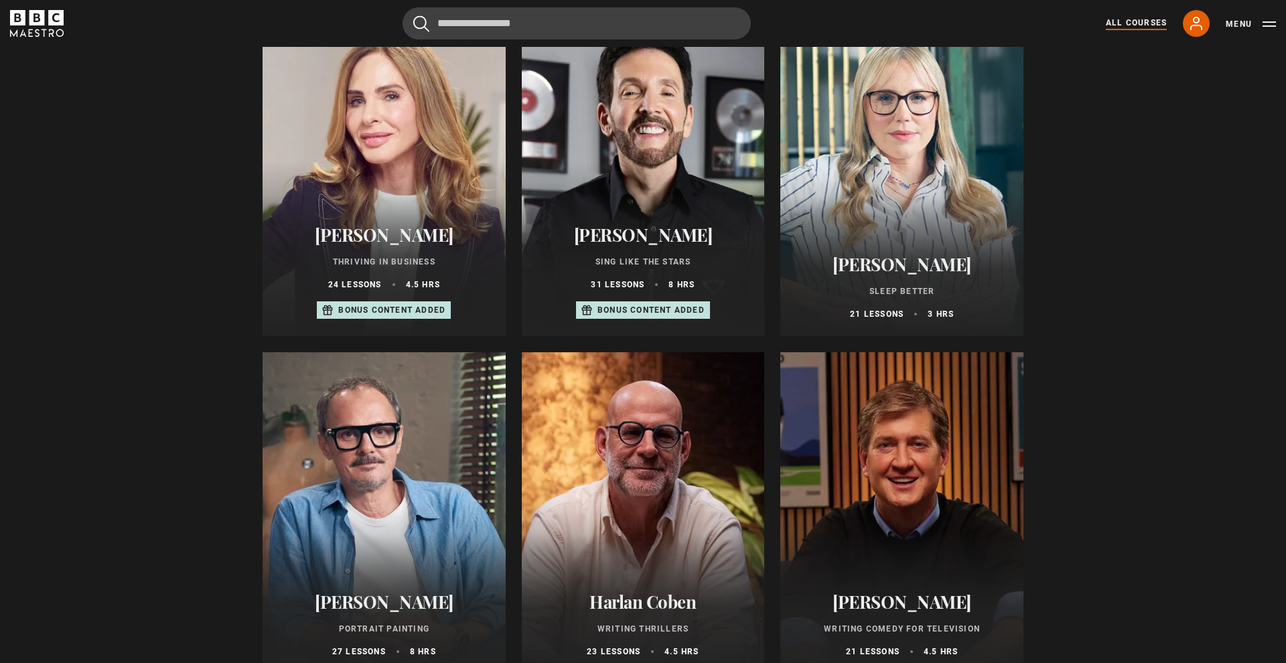
scroll to position [874, 0]
